Goal: Book appointment/travel/reservation

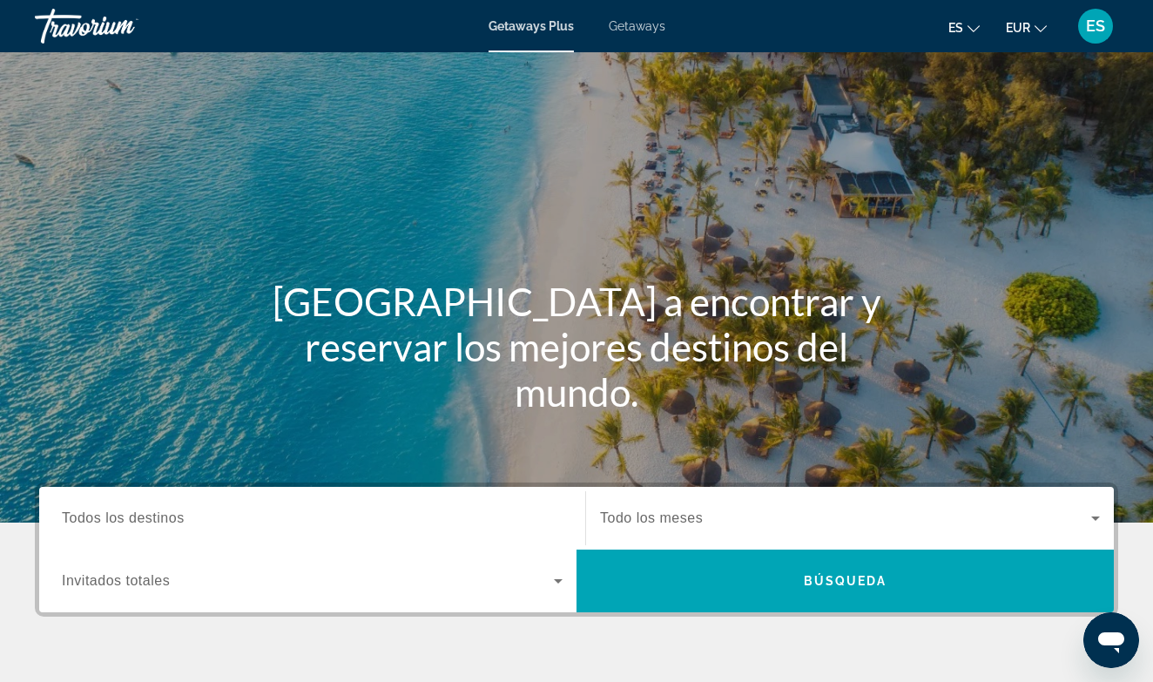
click at [247, 514] on input "Destination Todos los destinos" at bounding box center [312, 519] width 501 height 21
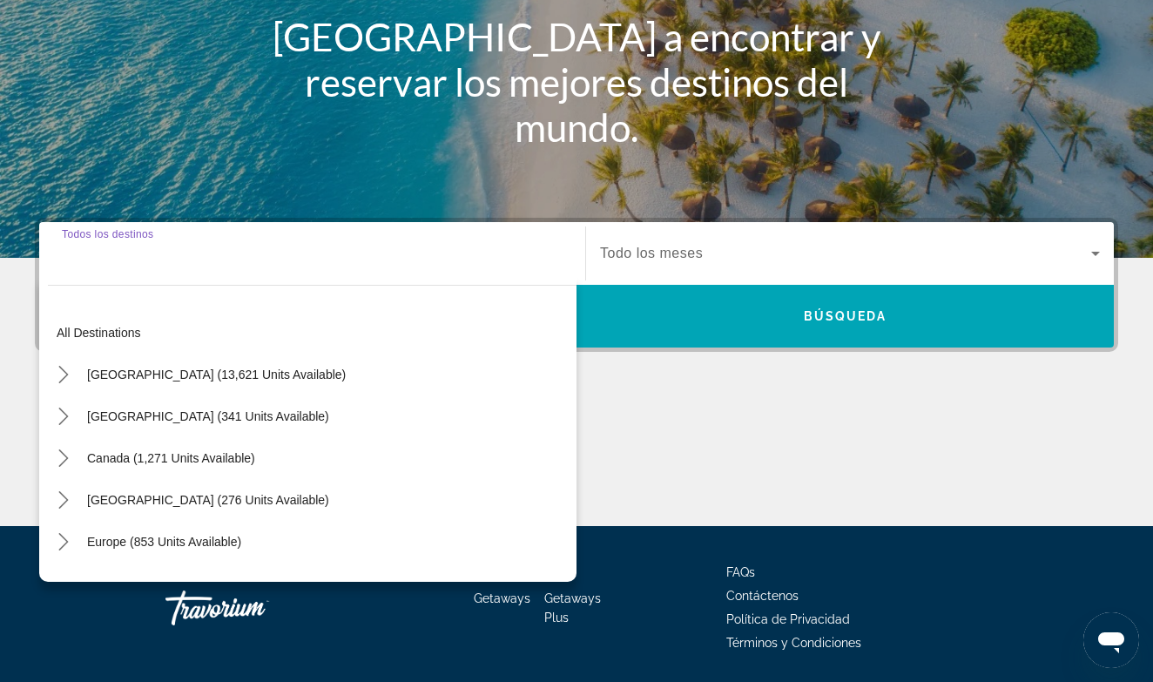
scroll to position [322, 0]
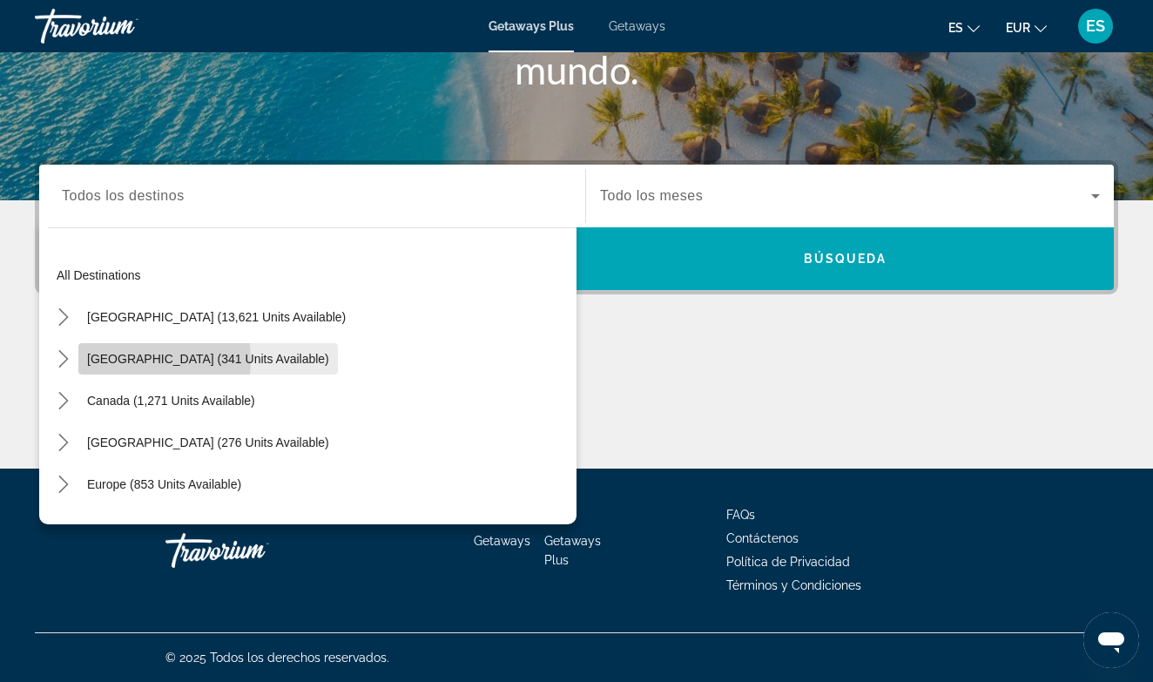
click at [134, 360] on span "[GEOGRAPHIC_DATA] (341 units available)" at bounding box center [208, 359] width 242 height 14
type input "**********"
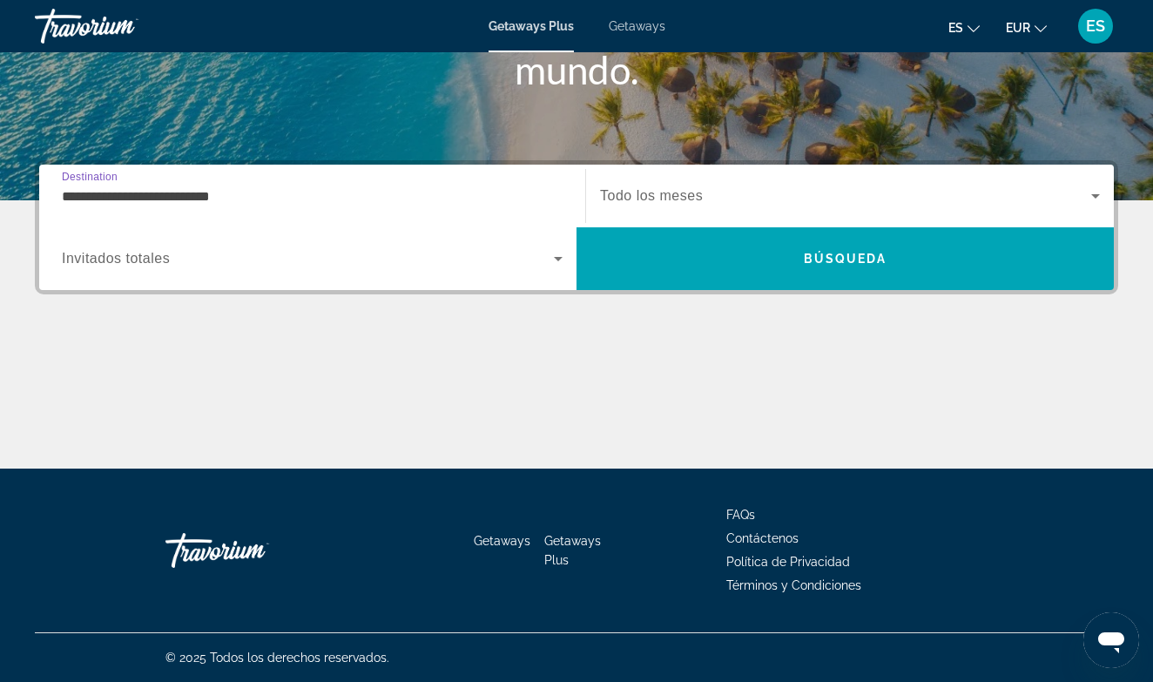
click at [559, 260] on icon "Search widget" at bounding box center [558, 259] width 9 height 4
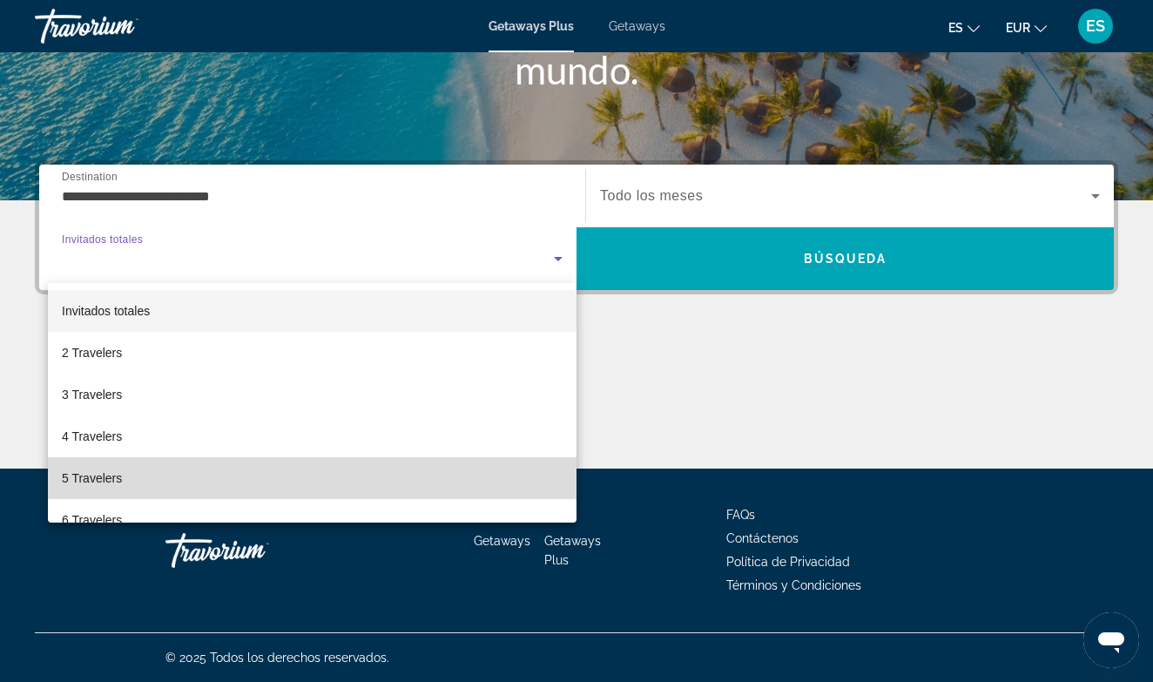
click at [105, 476] on span "5 Travelers" at bounding box center [92, 478] width 60 height 21
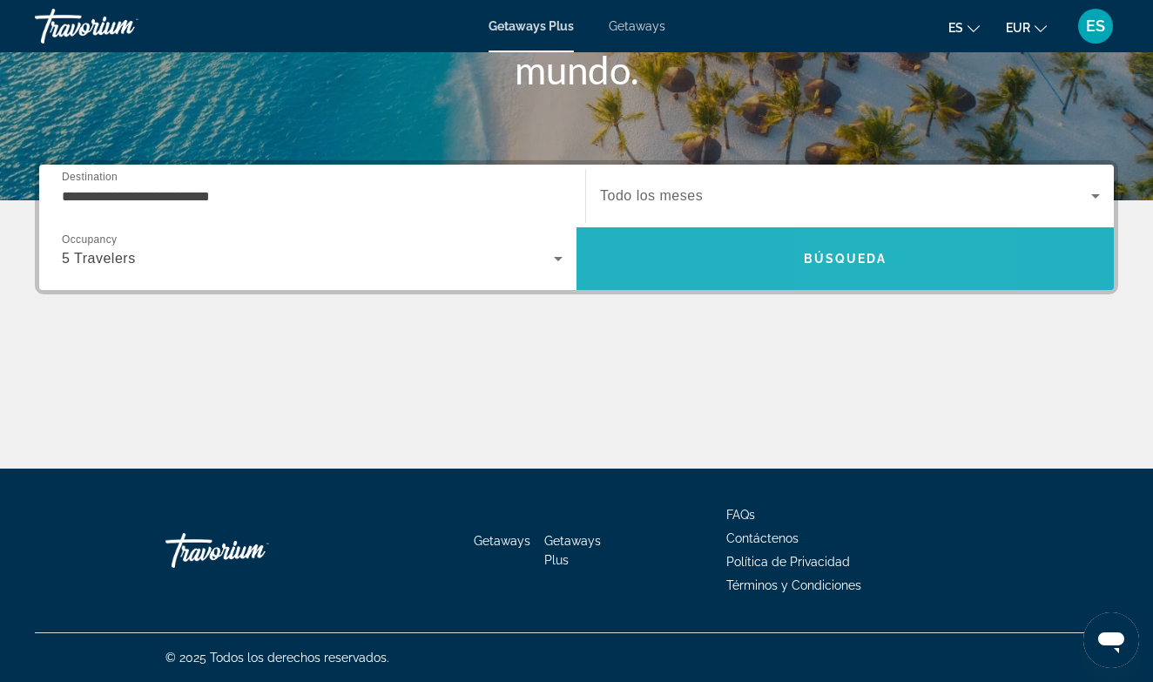
click at [858, 254] on span "Búsqueda" at bounding box center [846, 259] width 84 height 14
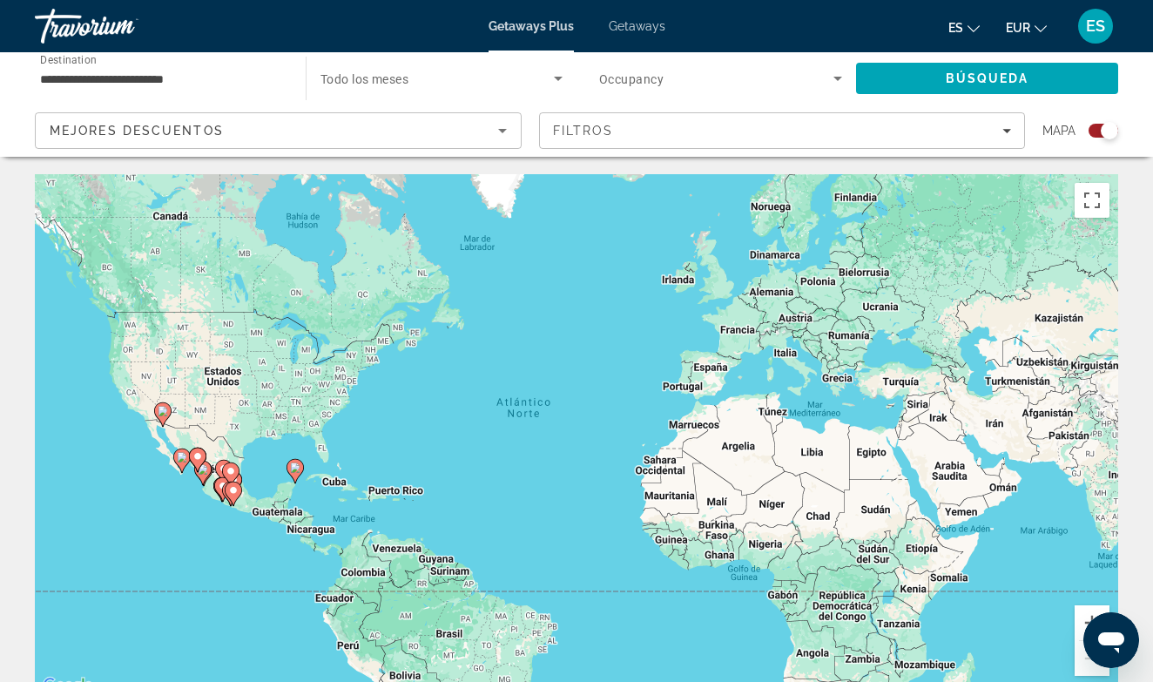
click at [181, 457] on image "Main content" at bounding box center [182, 457] width 10 height 10
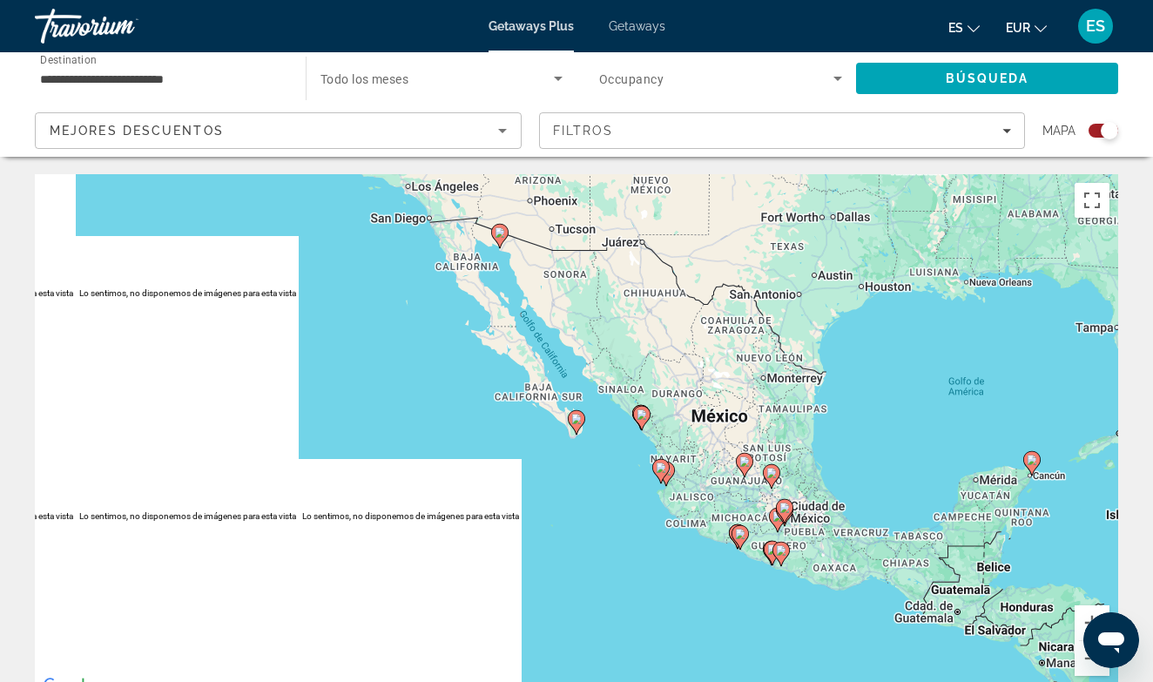
click at [657, 470] on image "Main content" at bounding box center [661, 468] width 10 height 10
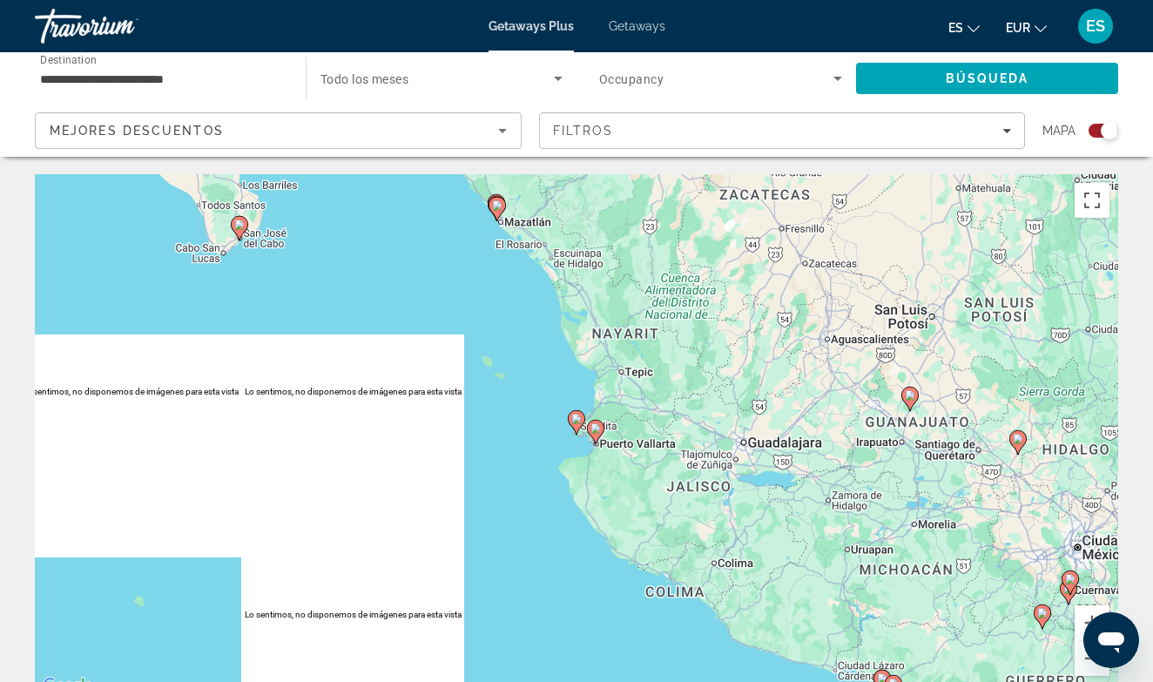
click at [593, 428] on image "Main content" at bounding box center [596, 428] width 10 height 10
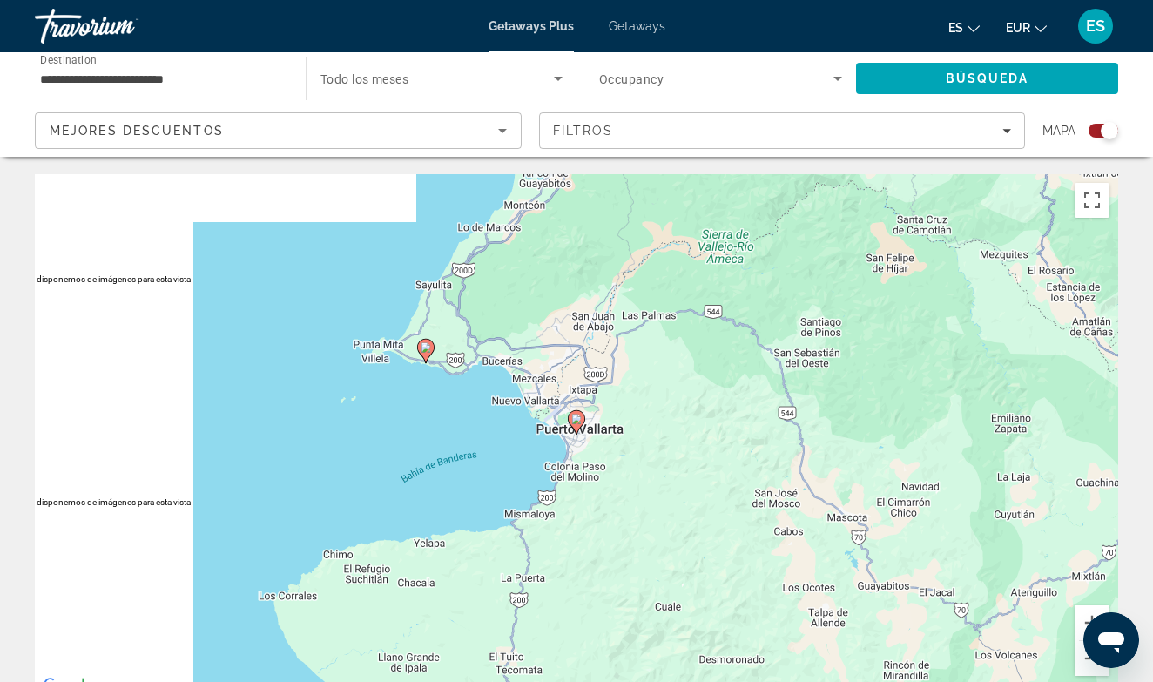
click at [576, 421] on image "Main content" at bounding box center [576, 419] width 10 height 10
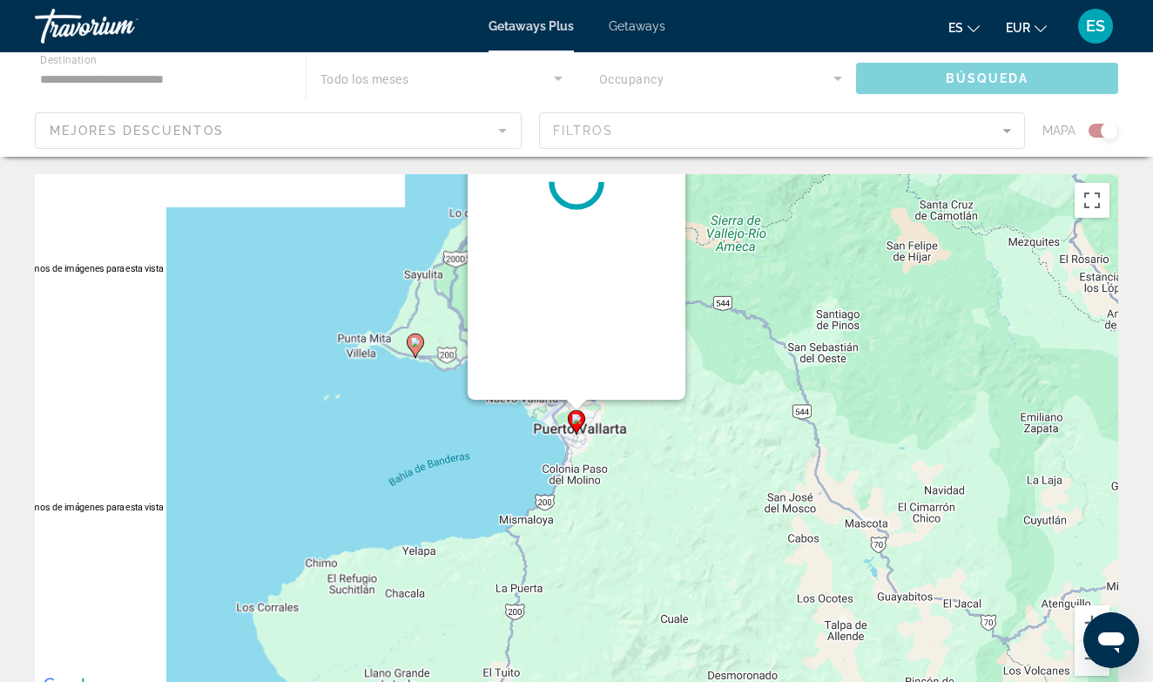
click at [576, 421] on image "Main content" at bounding box center [576, 419] width 10 height 10
